Goal: Task Accomplishment & Management: Use online tool/utility

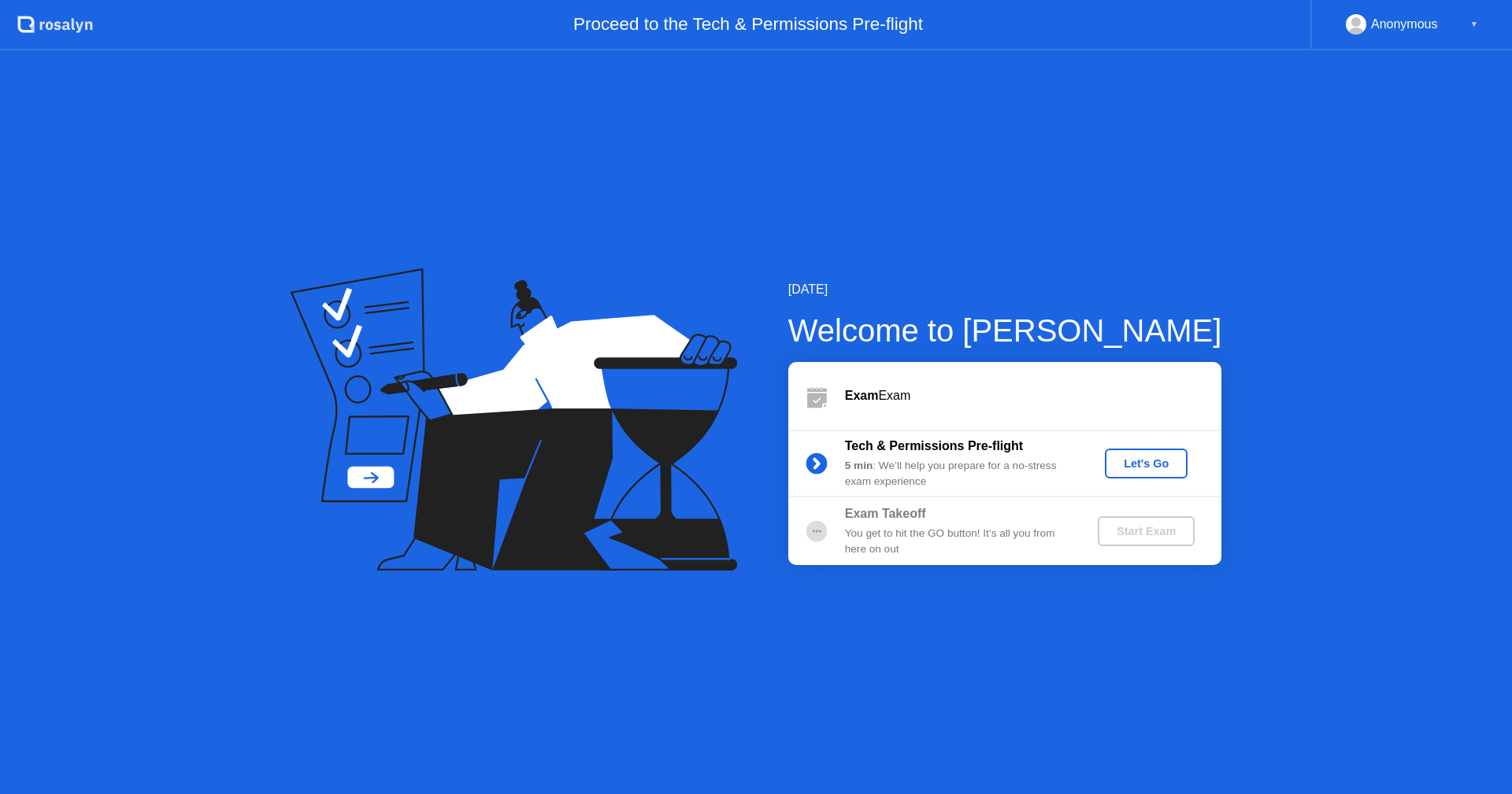
click at [1153, 457] on div "Let's Go" at bounding box center [1146, 463] width 70 height 12
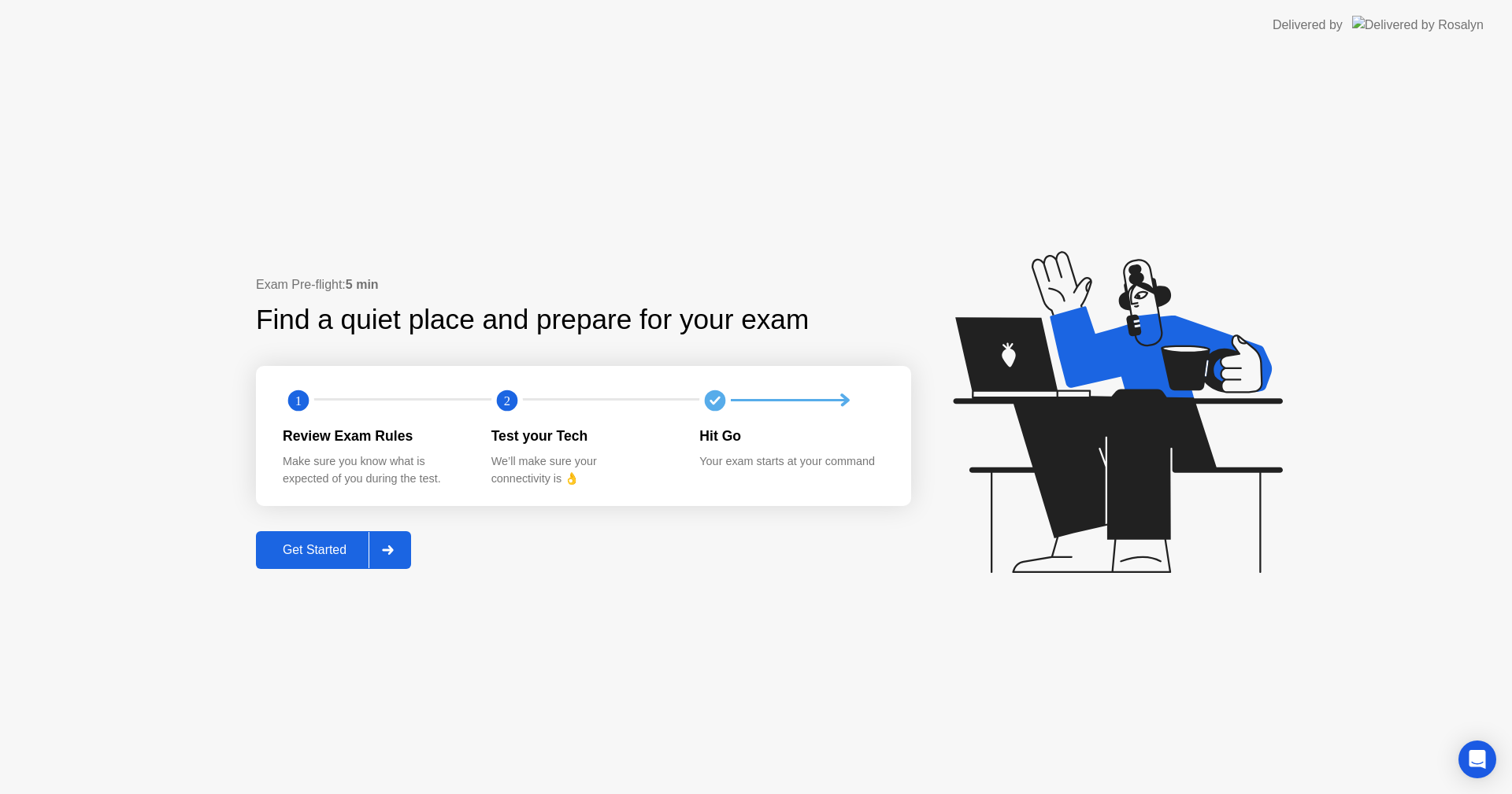
click at [303, 548] on div "Get Started" at bounding box center [315, 550] width 108 height 14
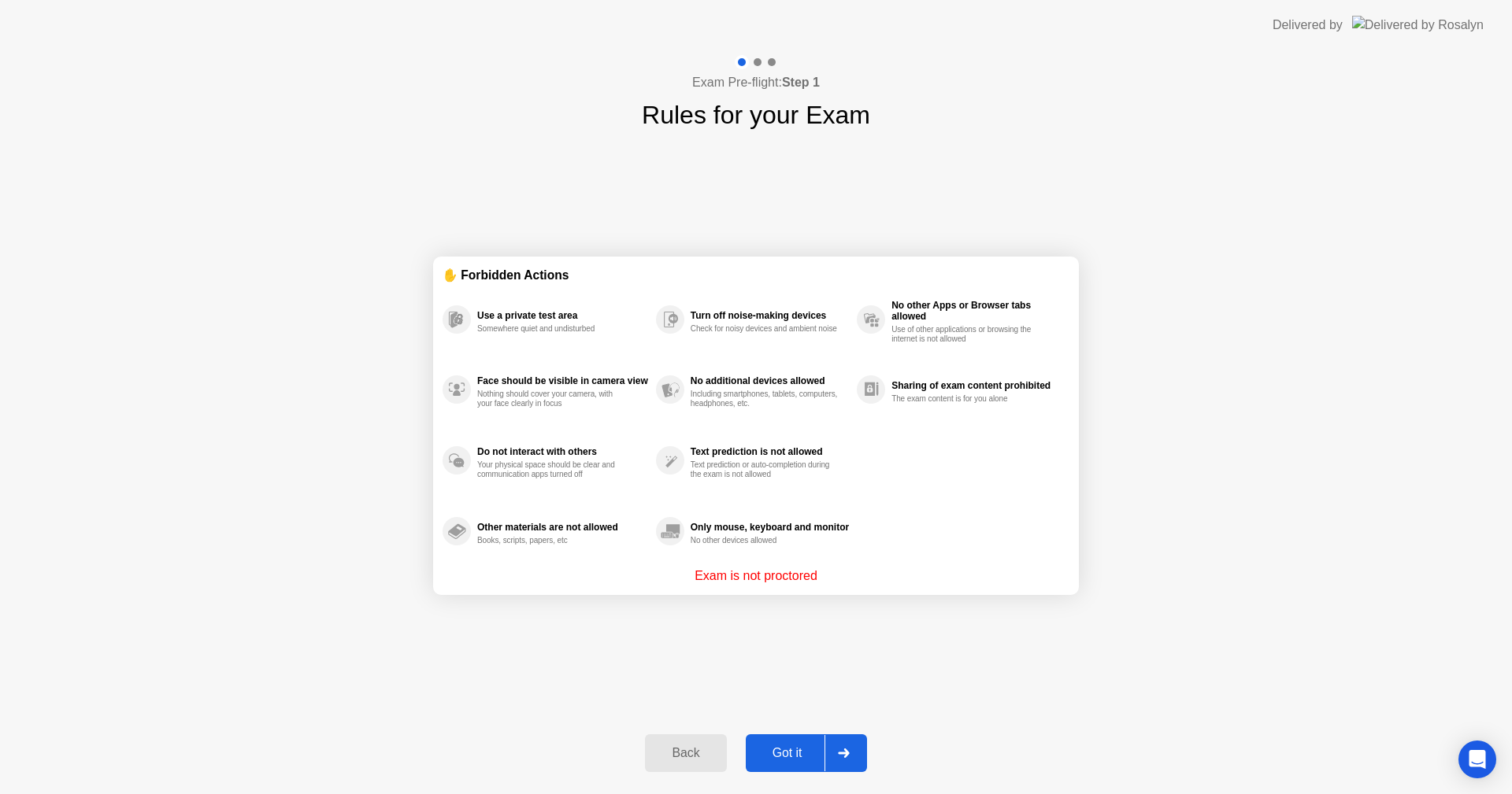
click at [786, 746] on div "Got it" at bounding box center [788, 752] width 74 height 14
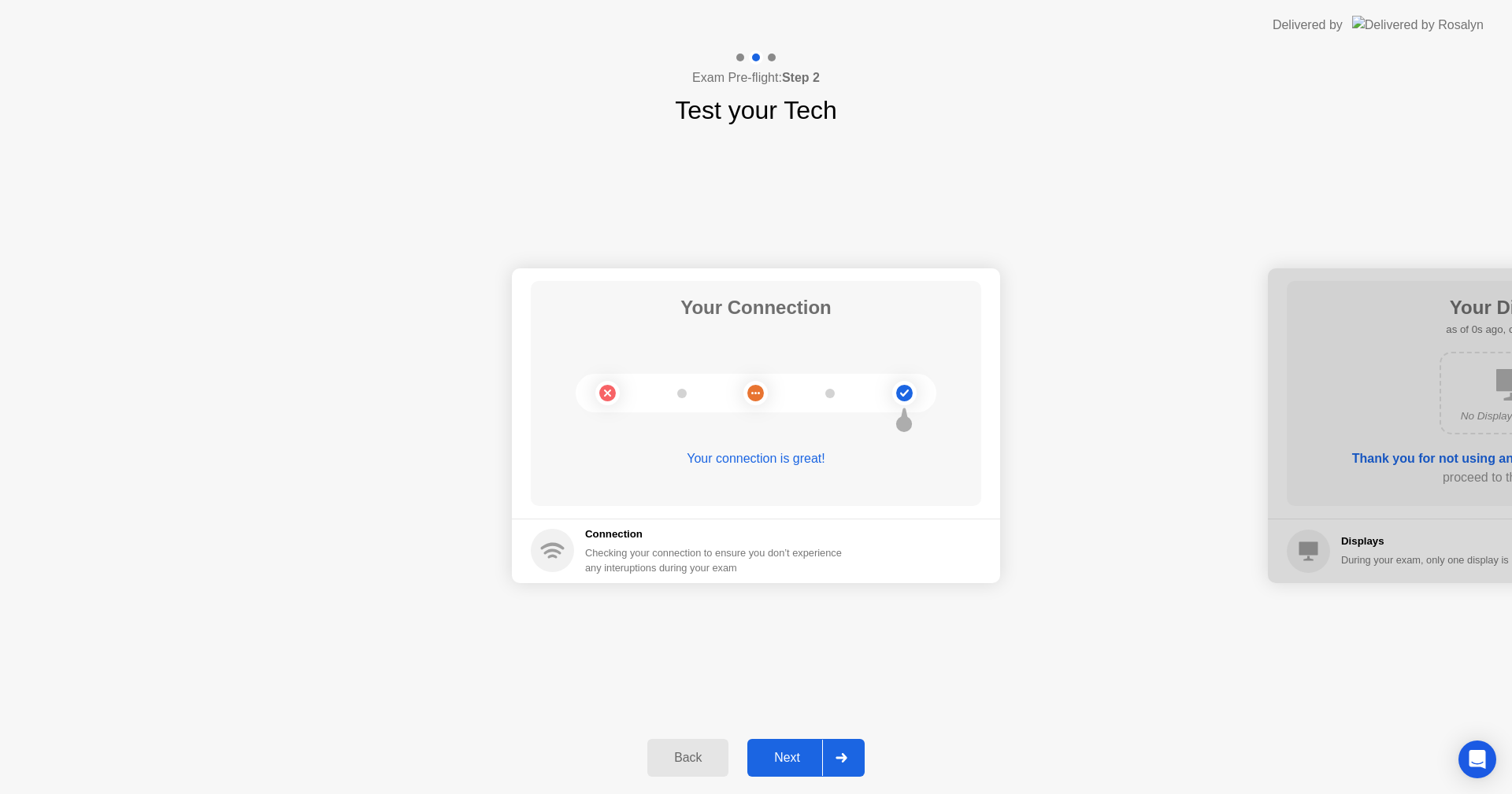
click at [785, 758] on div "Next" at bounding box center [787, 757] width 70 height 14
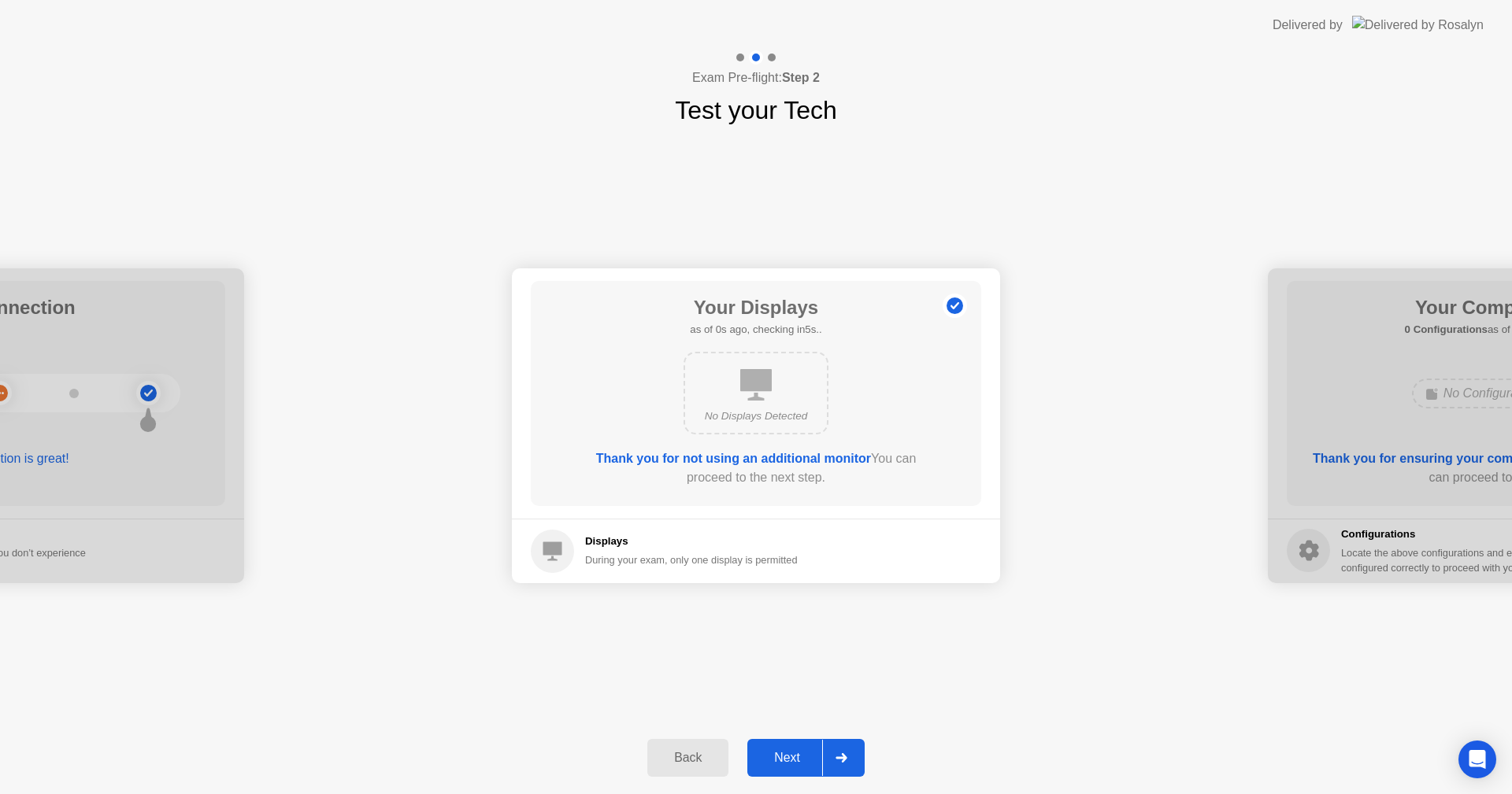
click at [785, 758] on div "Next" at bounding box center [787, 757] width 70 height 14
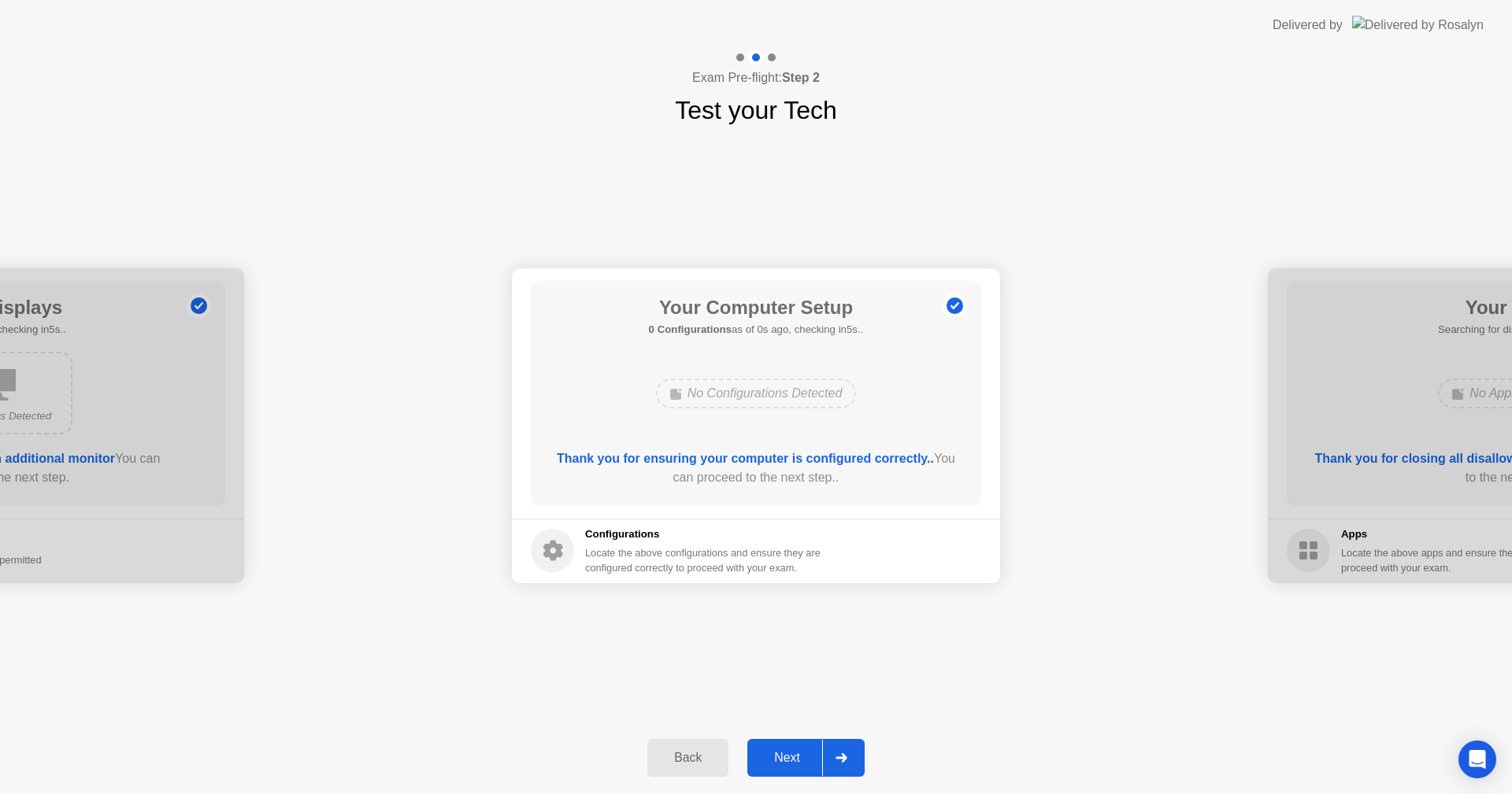
click at [785, 758] on div "Next" at bounding box center [787, 757] width 70 height 14
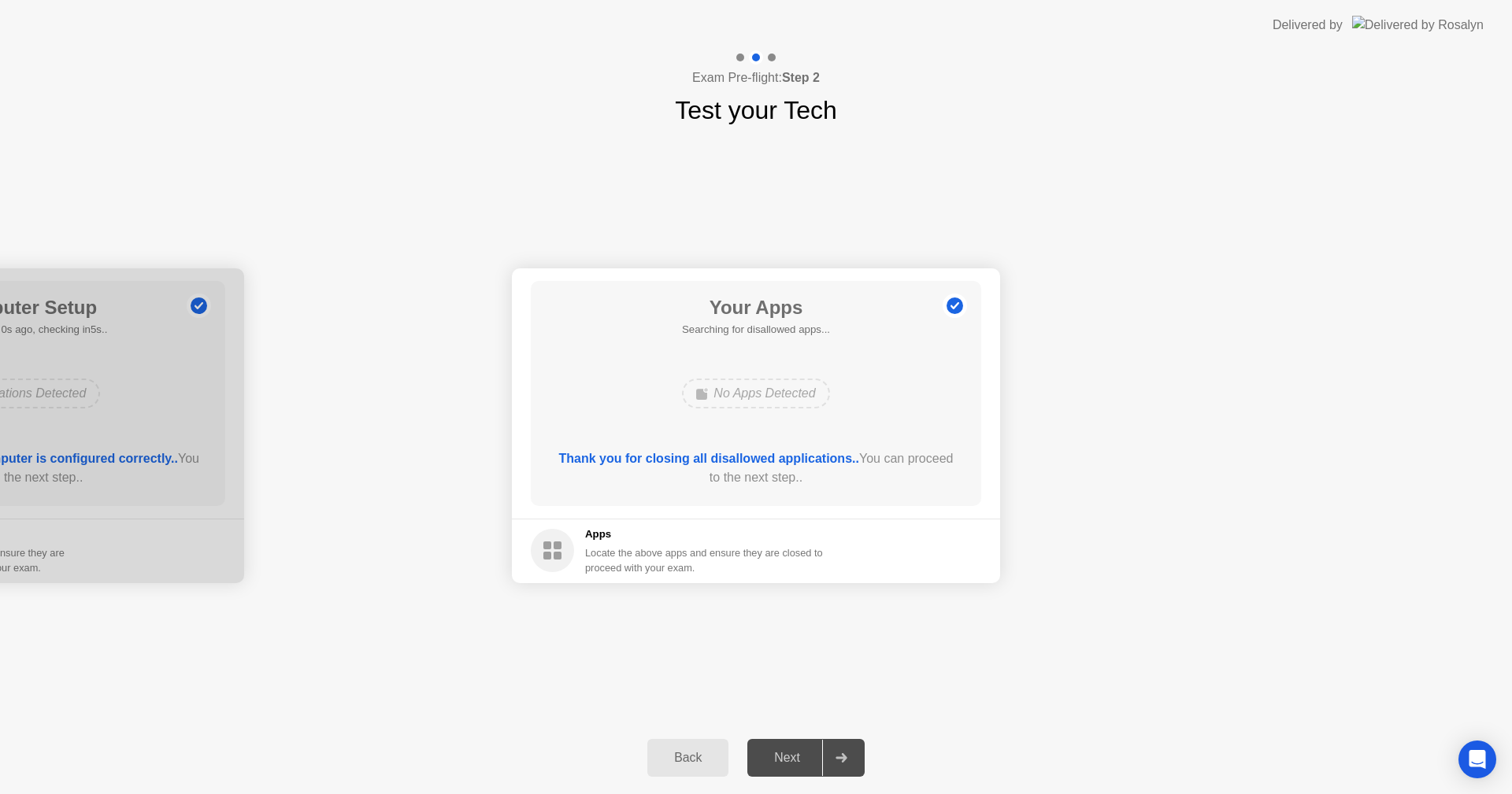
click at [785, 758] on div "Next" at bounding box center [787, 757] width 70 height 14
click at [937, 553] on div "Force Close..." at bounding box center [928, 550] width 96 height 12
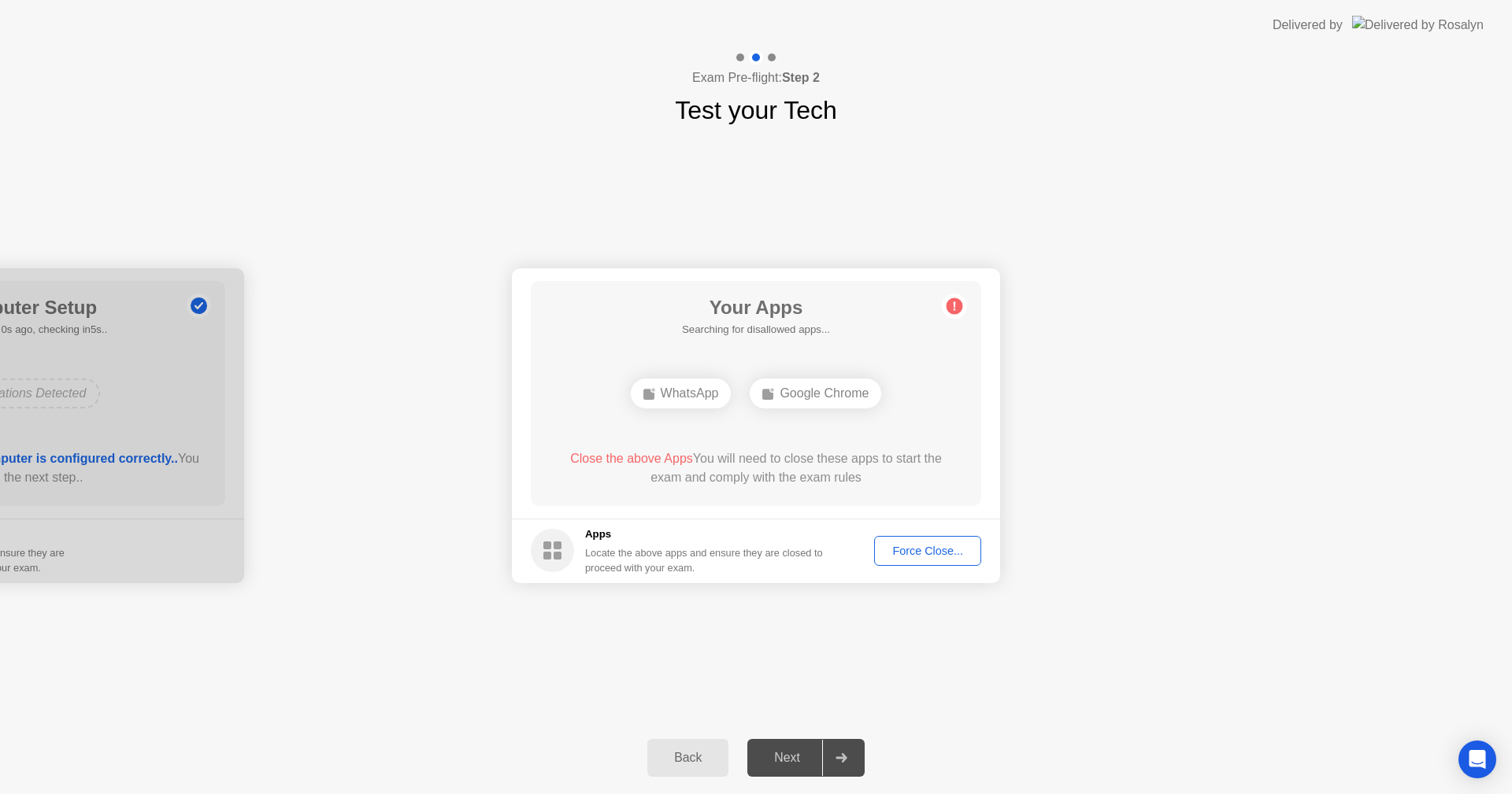
click at [692, 400] on div "WhatsApp" at bounding box center [681, 394] width 101 height 30
click at [933, 554] on div "Force Close..." at bounding box center [928, 550] width 96 height 12
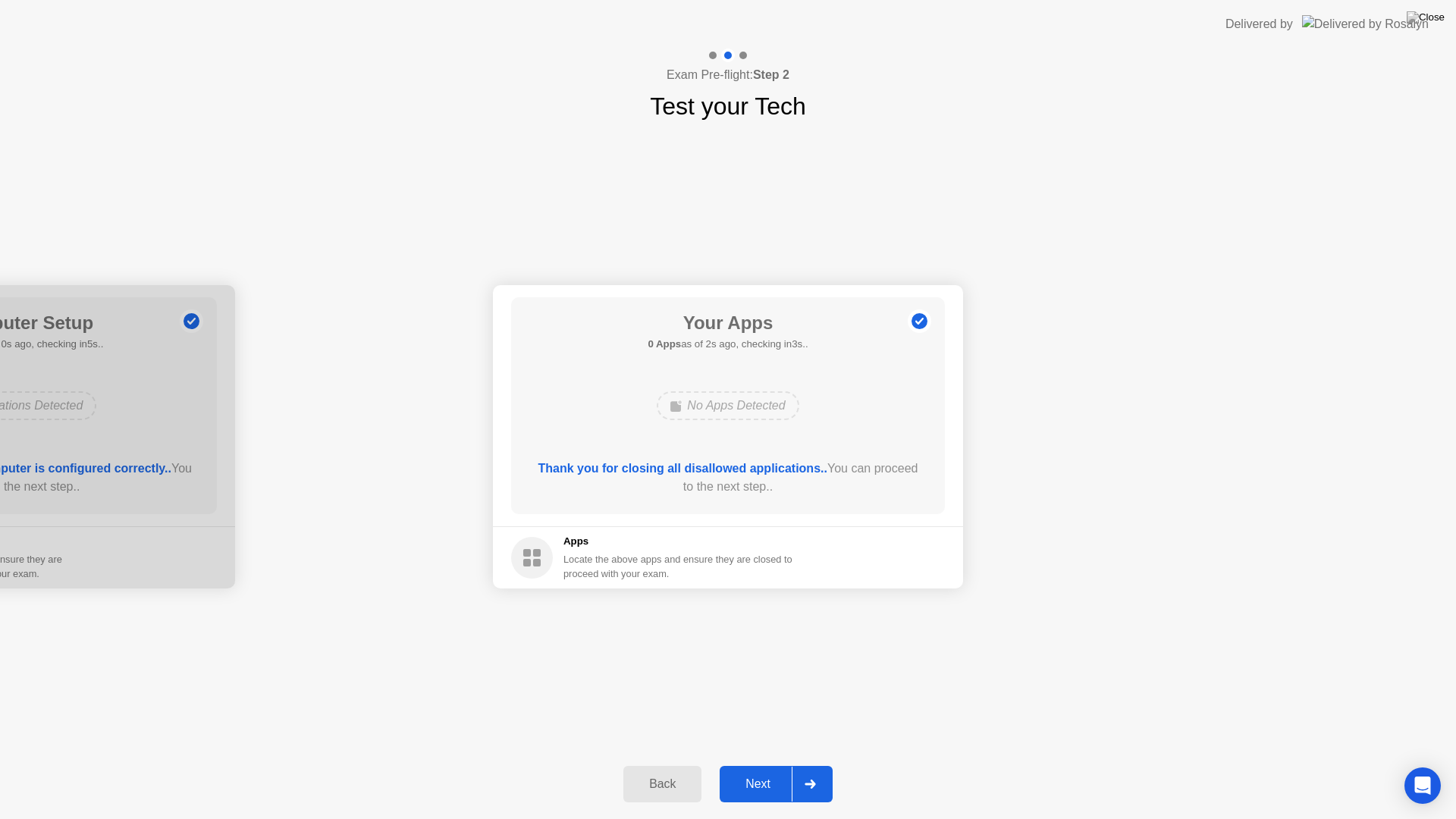
click at [748, 764] on div "Next" at bounding box center [758, 784] width 67 height 14
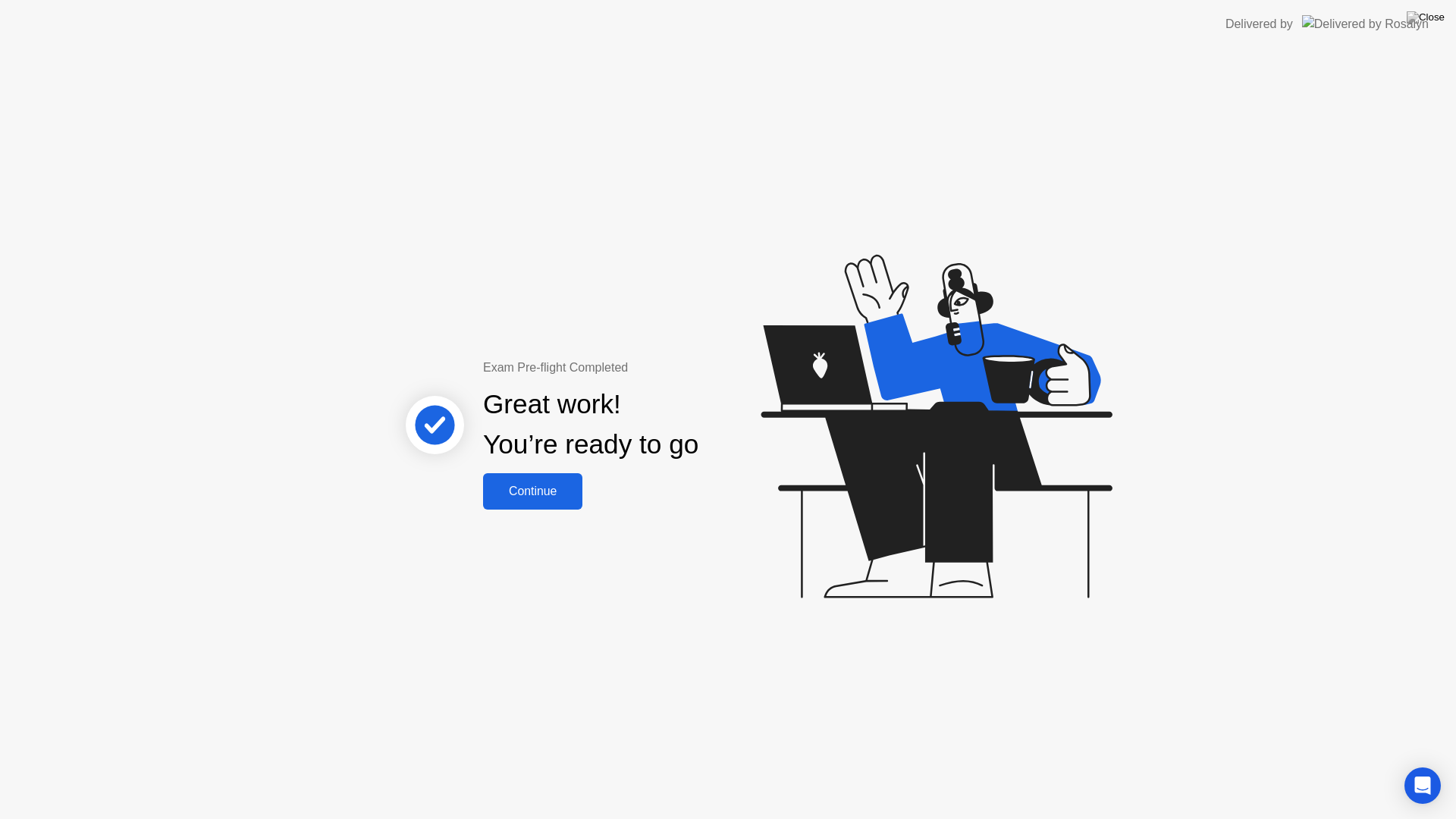
click at [526, 493] on div "Continue" at bounding box center [532, 491] width 90 height 14
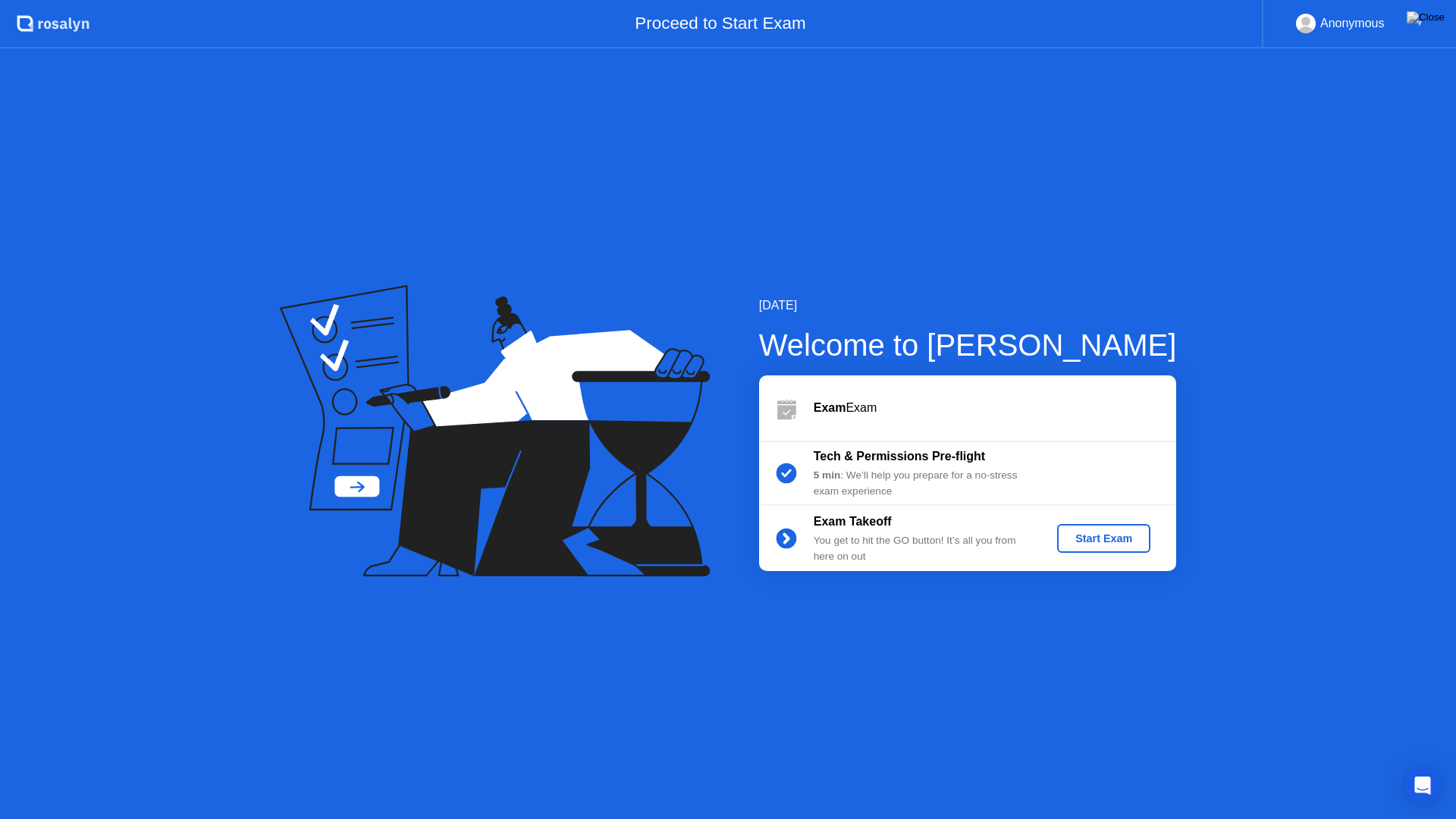
click at [1119, 539] on div "Start Exam" at bounding box center [1104, 538] width 81 height 12
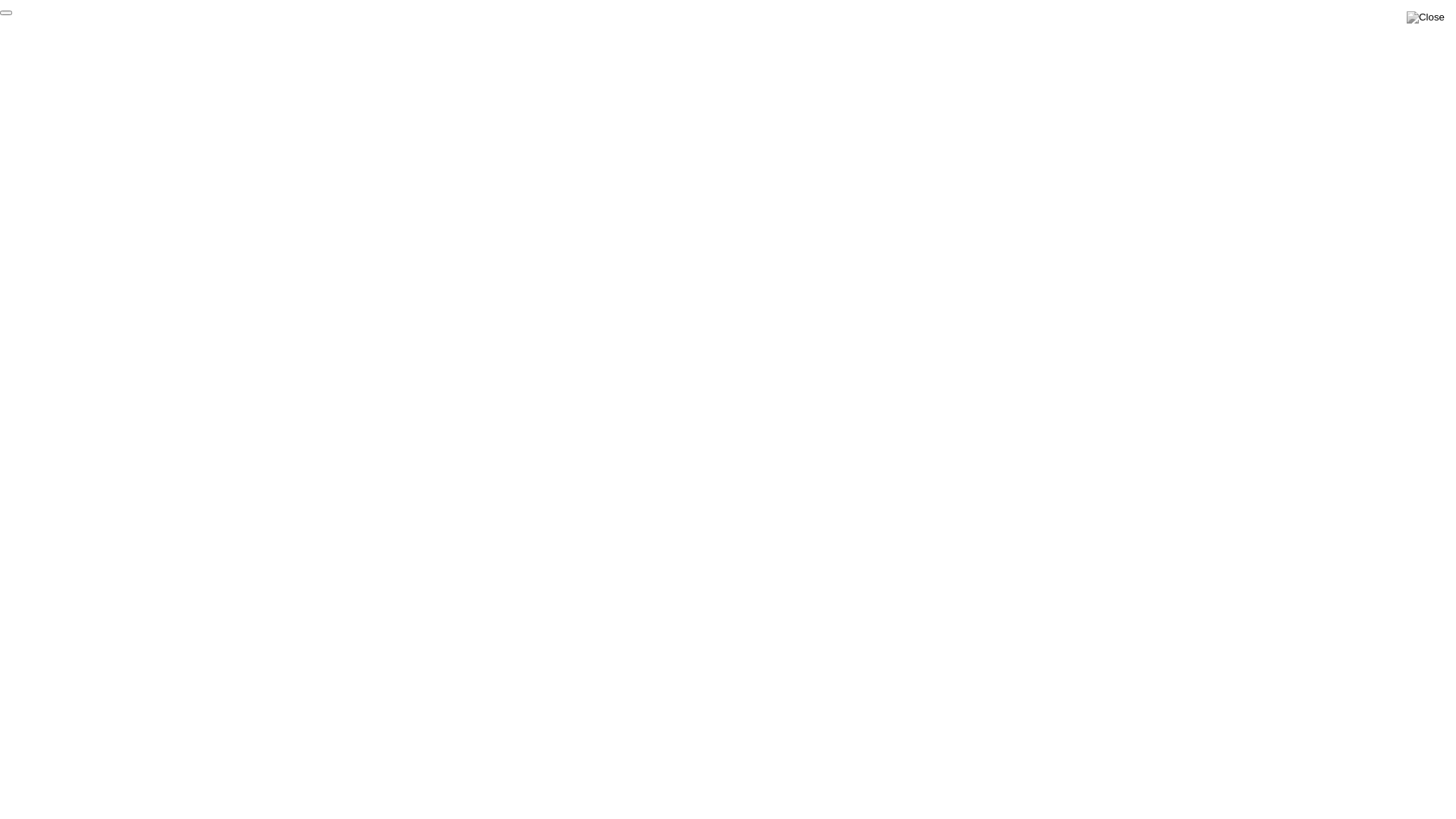
click div "End Proctoring Session"
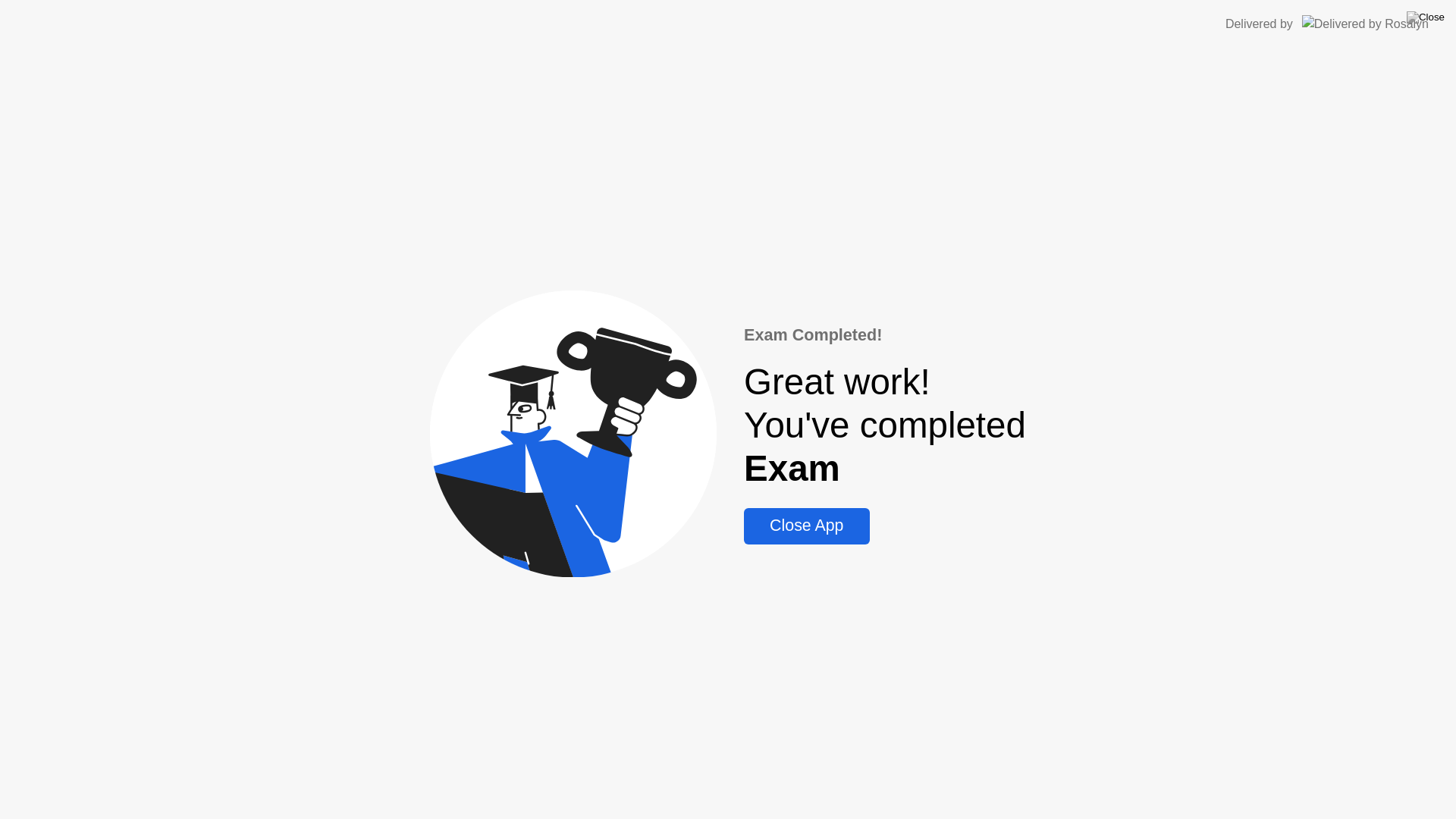
click at [816, 525] on div "Close App" at bounding box center [806, 526] width 116 height 19
